Goal: Transaction & Acquisition: Purchase product/service

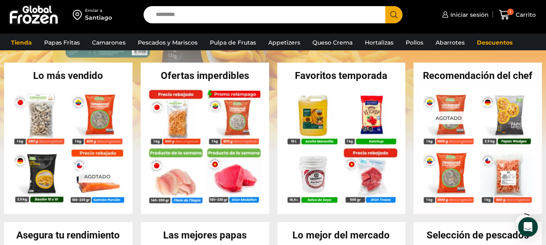
scroll to position [82, 0]
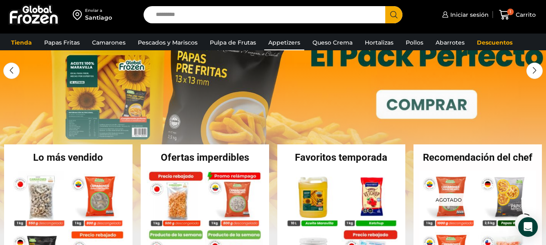
click at [284, 42] on link "Appetizers" at bounding box center [284, 43] width 40 height 16
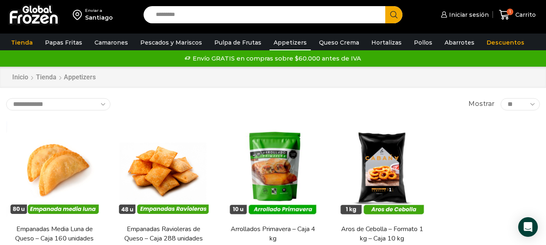
scroll to position [82, 0]
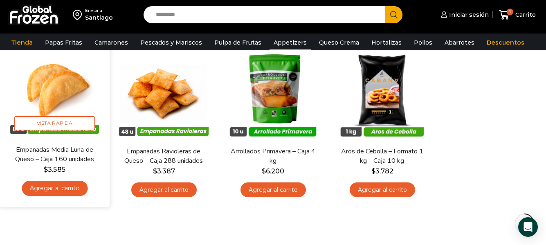
click at [33, 165] on span "$ 3.585" at bounding box center [55, 169] width 98 height 10
click at [53, 184] on link "Agregar al carrito" at bounding box center [55, 188] width 66 height 15
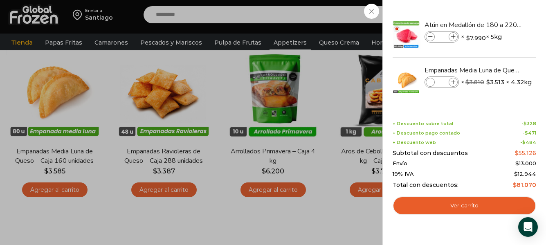
scroll to position [41, 0]
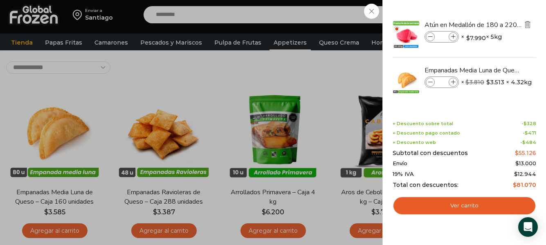
click at [526, 27] on img "Eliminar Atún en Medallón de 180 a 220 g- Caja 5 kg del carrito" at bounding box center [526, 24] width 7 height 7
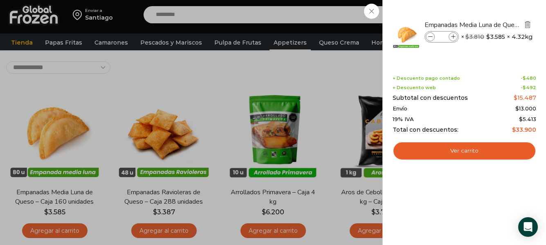
click at [526, 27] on img "Eliminar Empanadas Media Luna de Queso - Caja 160 unidades del carrito" at bounding box center [526, 24] width 7 height 7
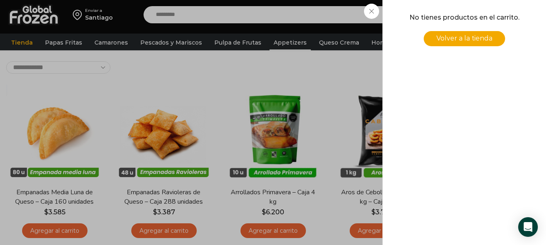
click at [496, 11] on div "0 Carrito 0 0 Shopping Cart No tienes productos en el carrito. Volver a la tien…" at bounding box center [516, 14] width 41 height 19
